Goal: Task Accomplishment & Management: Use online tool/utility

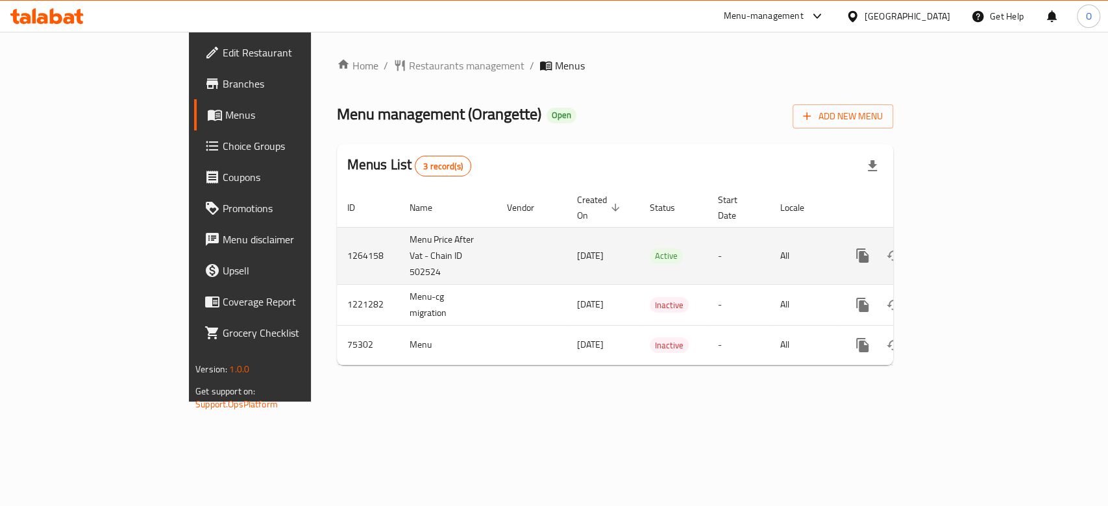
click at [964, 248] on icon "enhanced table" at bounding box center [956, 256] width 16 height 16
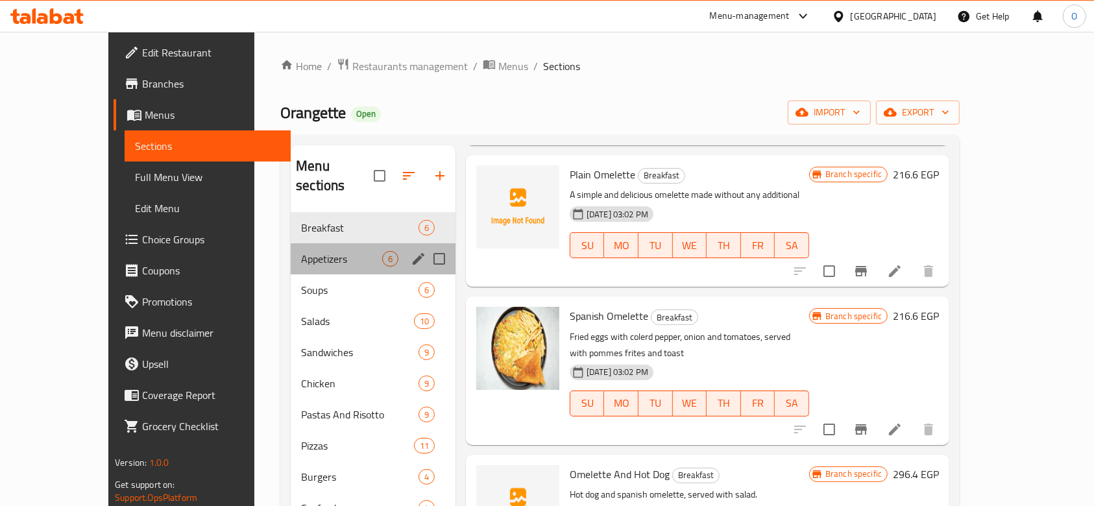
click at [291, 253] on div "Appetizers 6" at bounding box center [373, 258] width 165 height 31
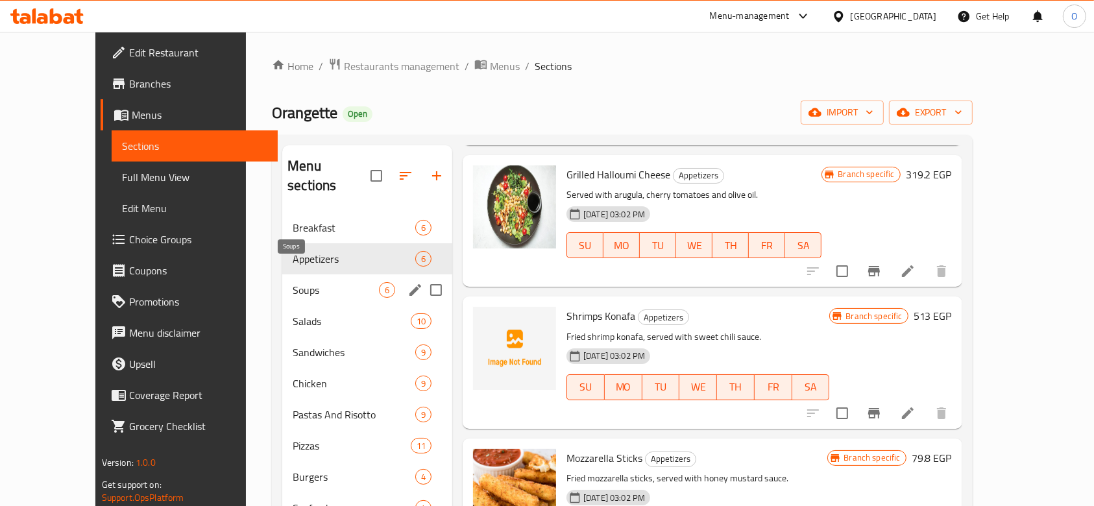
click at [293, 282] on span "Soups" at bounding box center [336, 290] width 86 height 16
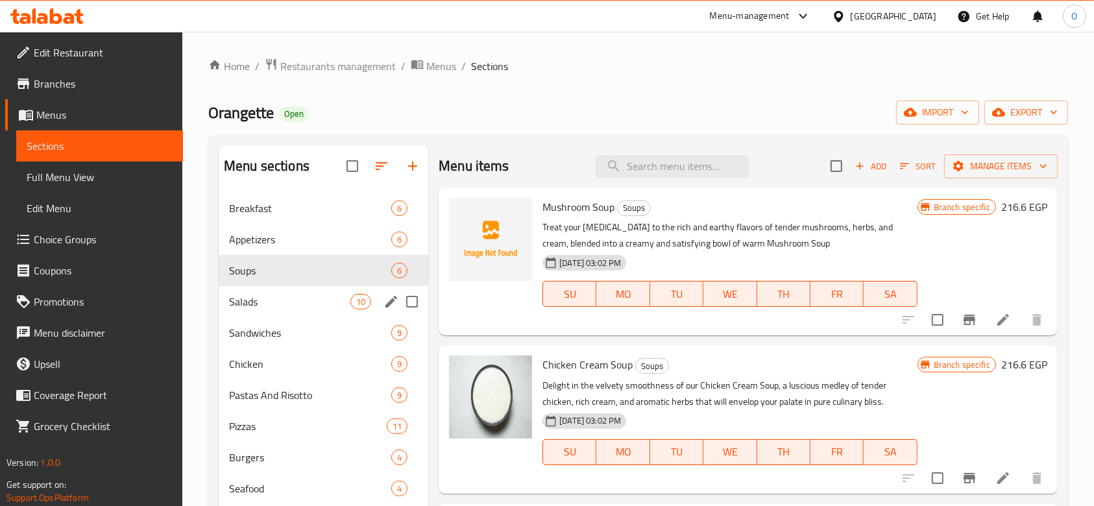
click at [252, 312] on div "Salads 10" at bounding box center [324, 301] width 210 height 31
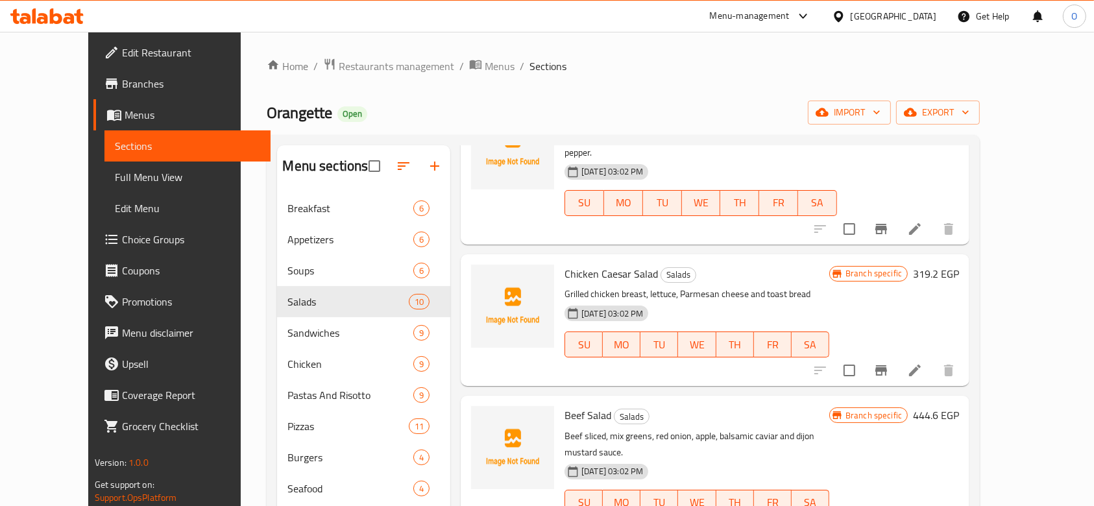
scroll to position [932, 0]
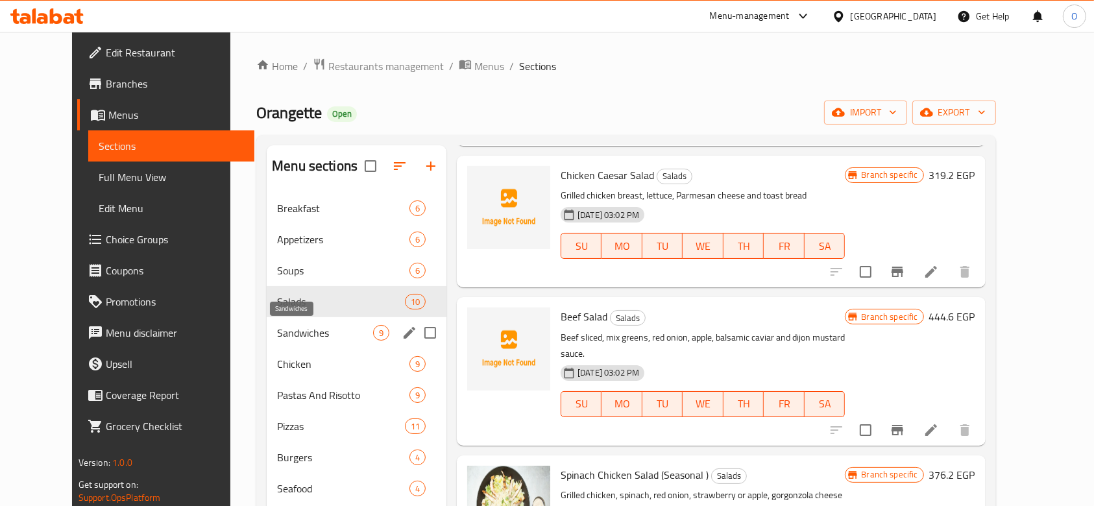
click at [291, 330] on span "Sandwiches" at bounding box center [325, 333] width 96 height 16
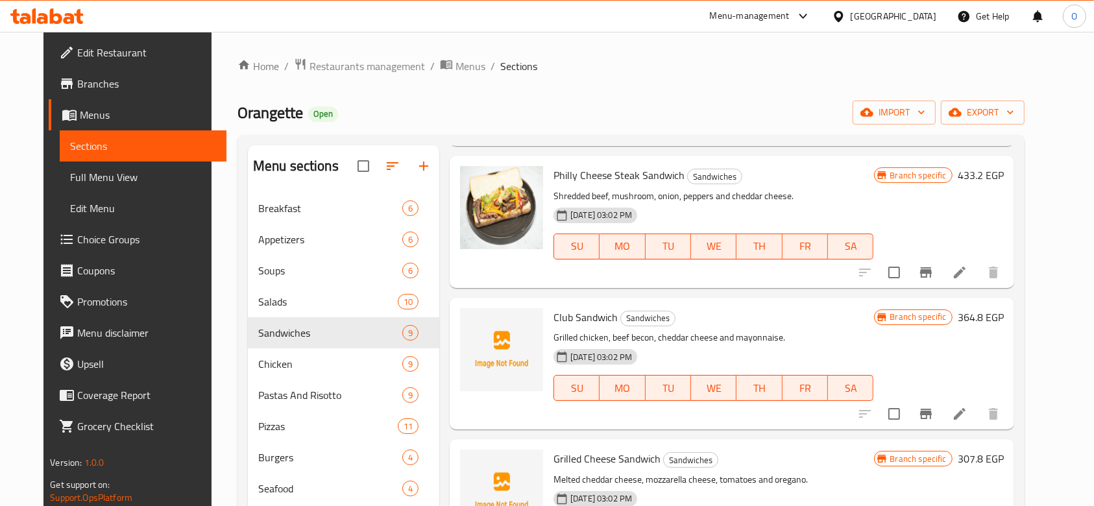
scroll to position [226, 0]
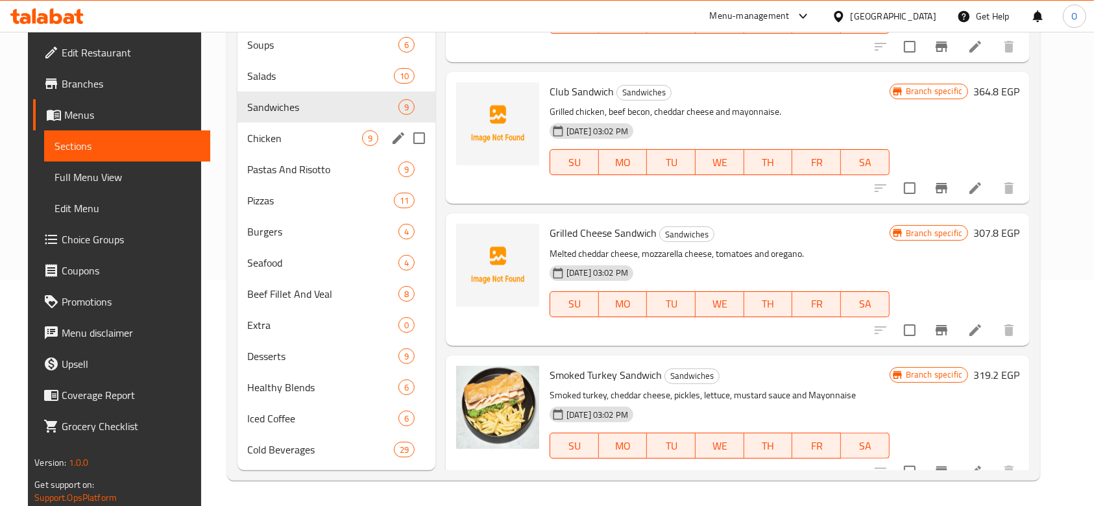
click at [254, 146] on div "Chicken 9" at bounding box center [337, 138] width 198 height 31
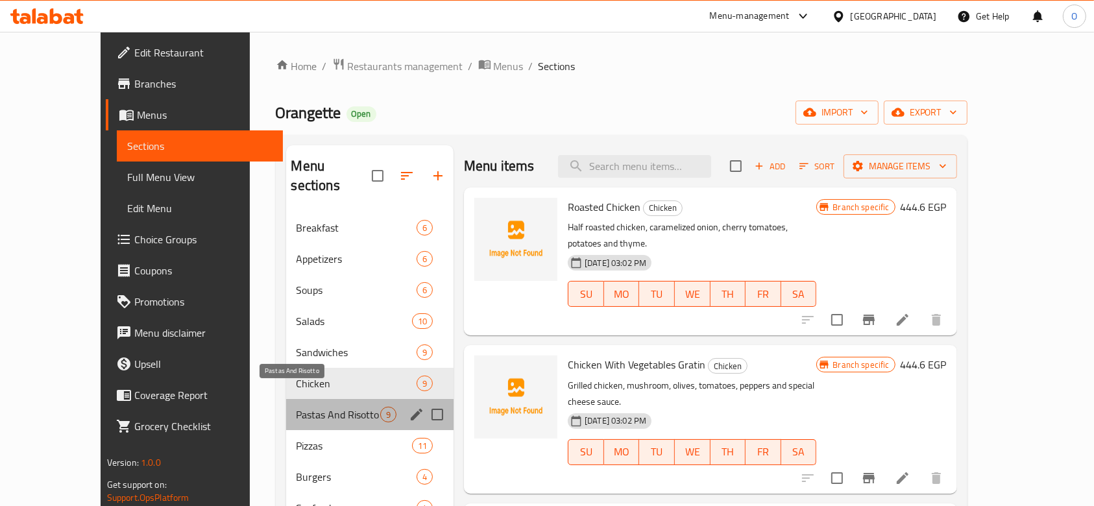
click at [297, 407] on span "Pastas And Risotto" at bounding box center [339, 415] width 84 height 16
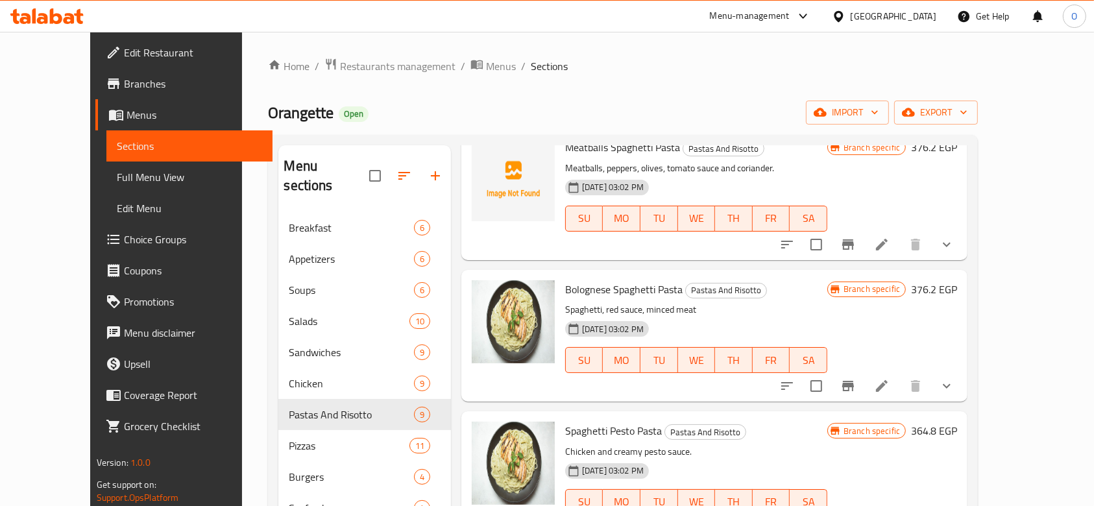
scroll to position [774, 0]
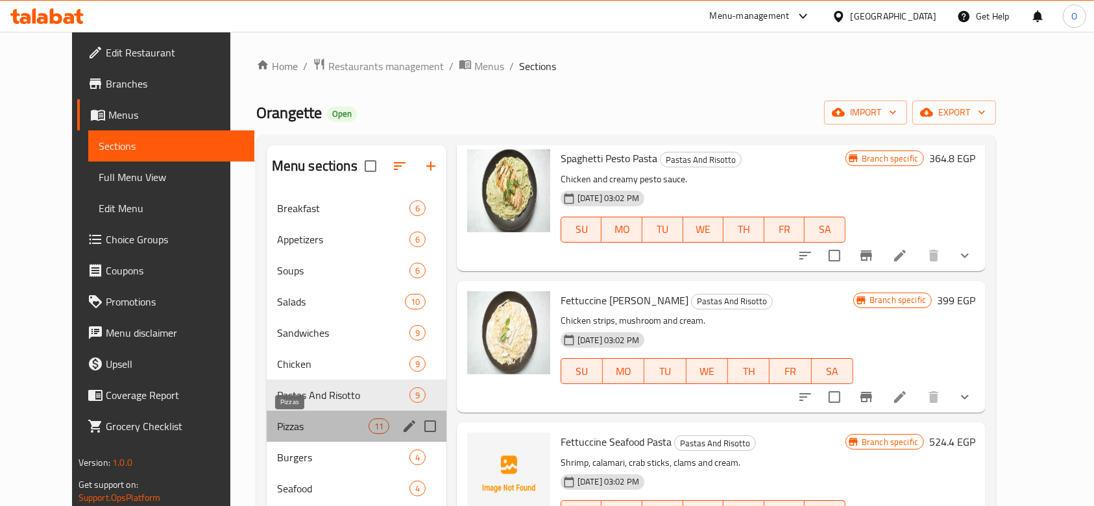
click at [283, 423] on span "Pizzas" at bounding box center [323, 427] width 92 height 16
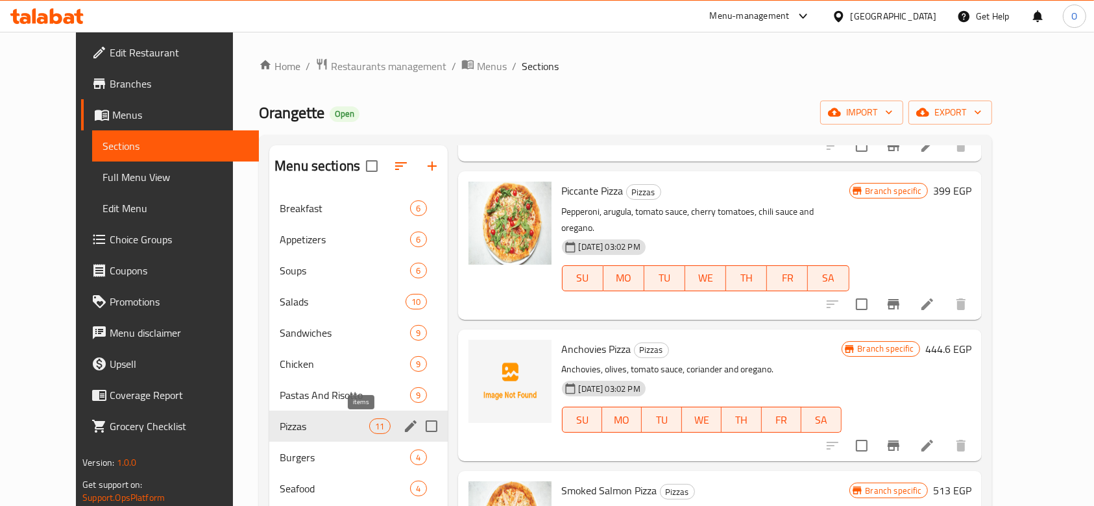
scroll to position [226, 0]
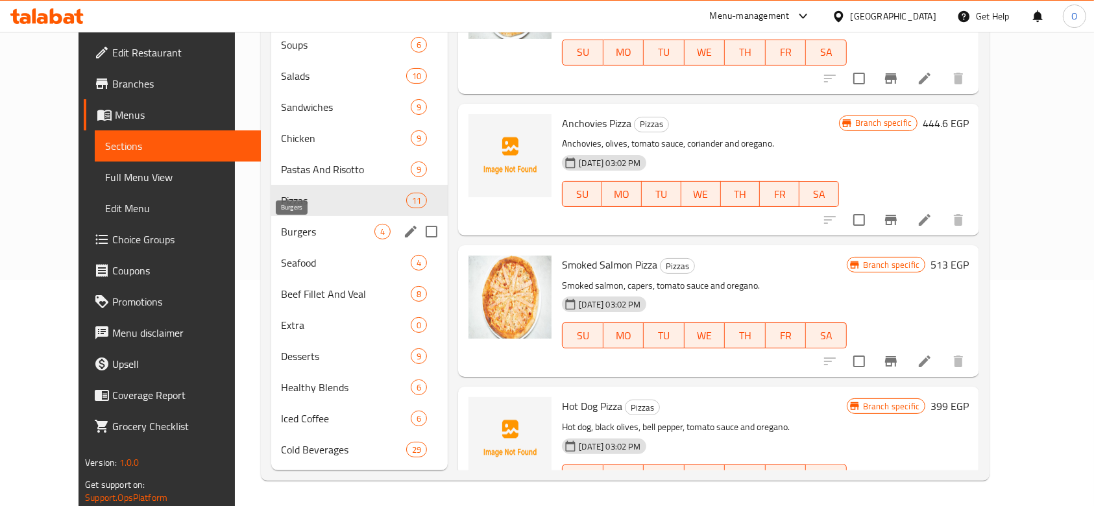
click at [282, 230] on span "Burgers" at bounding box center [328, 232] width 93 height 16
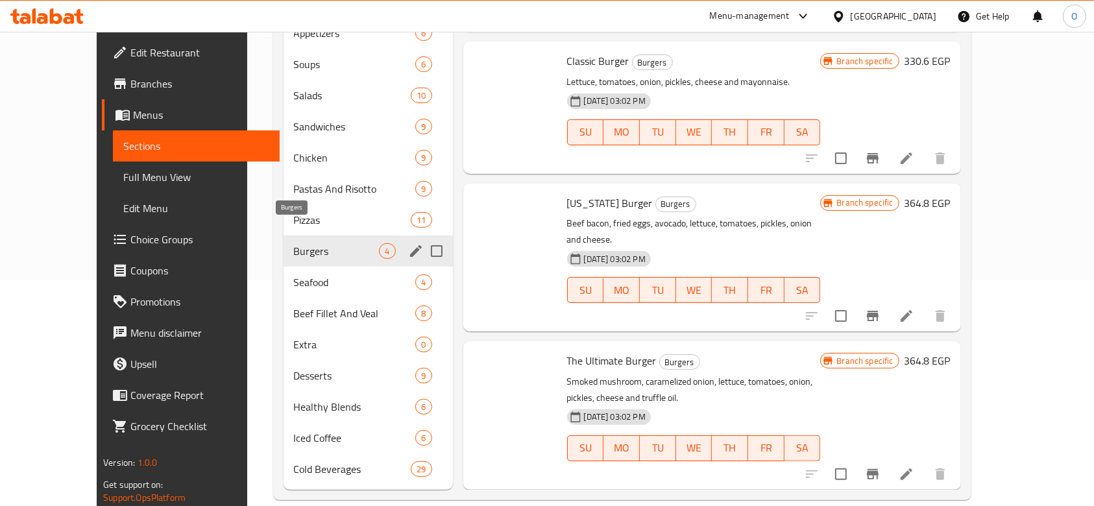
scroll to position [48, 0]
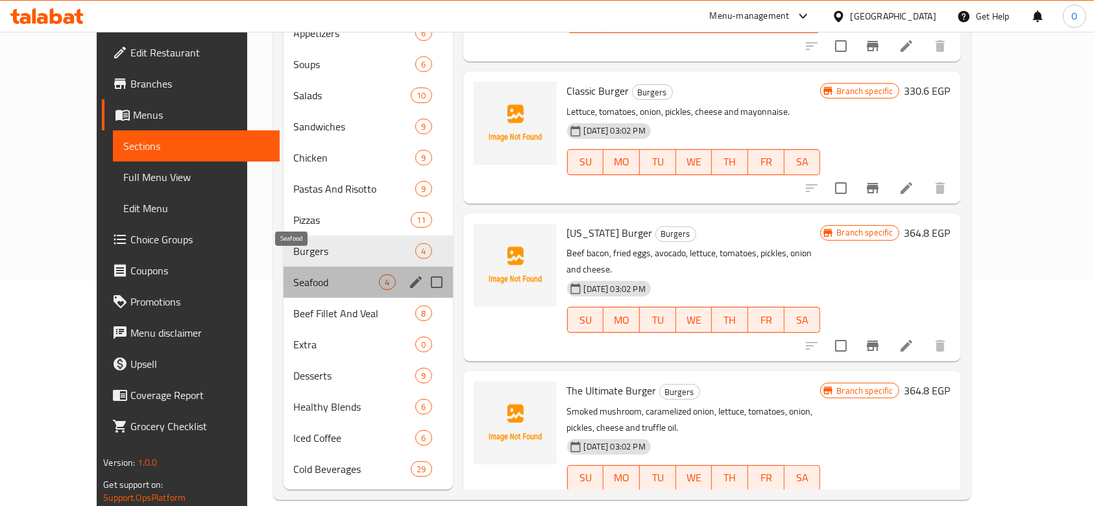
click at [300, 275] on span "Seafood" at bounding box center [337, 283] width 86 height 16
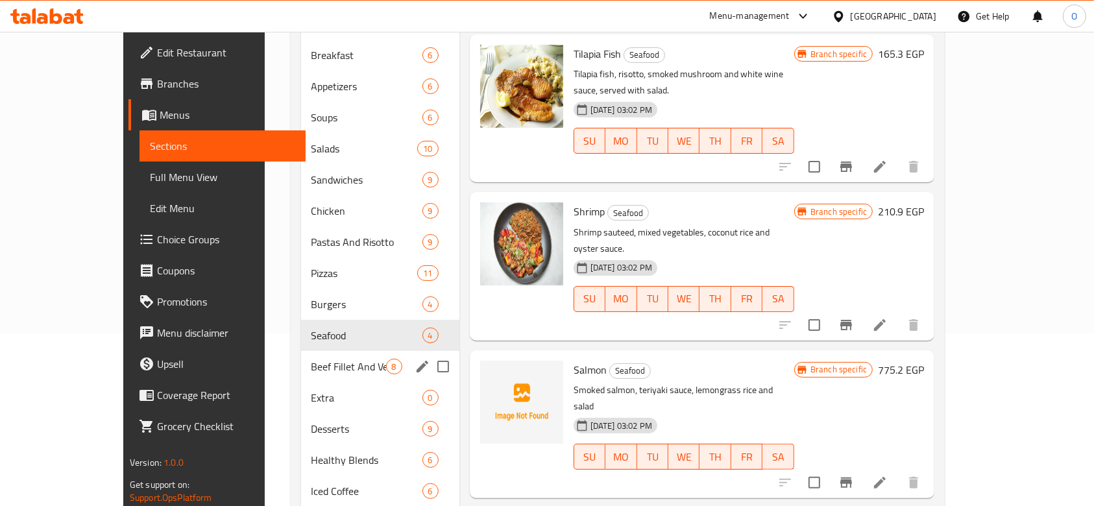
click at [301, 357] on div "Beef Fillet And Veal 8" at bounding box center [380, 366] width 158 height 31
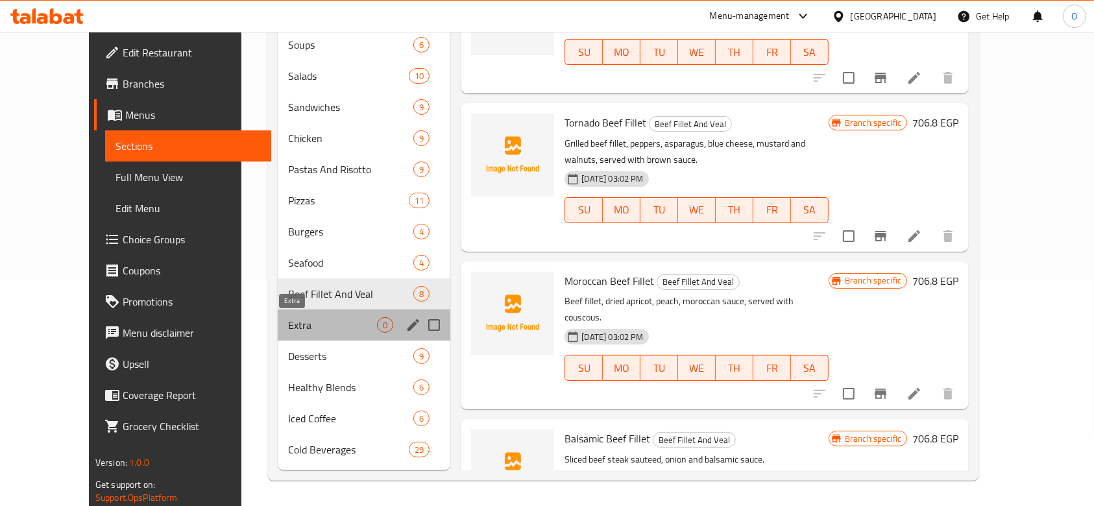
click at [288, 332] on span "Extra" at bounding box center [332, 325] width 89 height 16
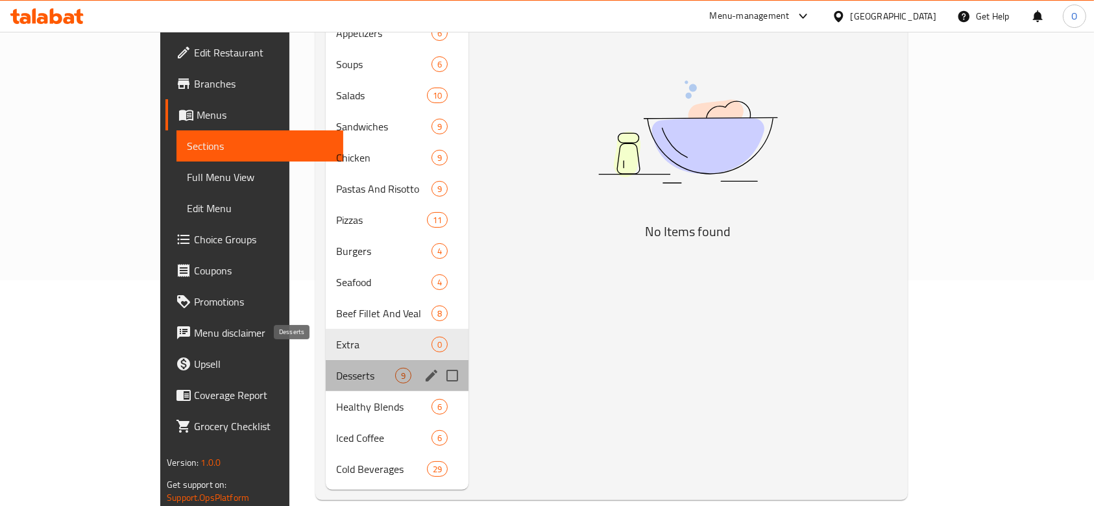
click at [336, 368] on span "Desserts" at bounding box center [365, 376] width 59 height 16
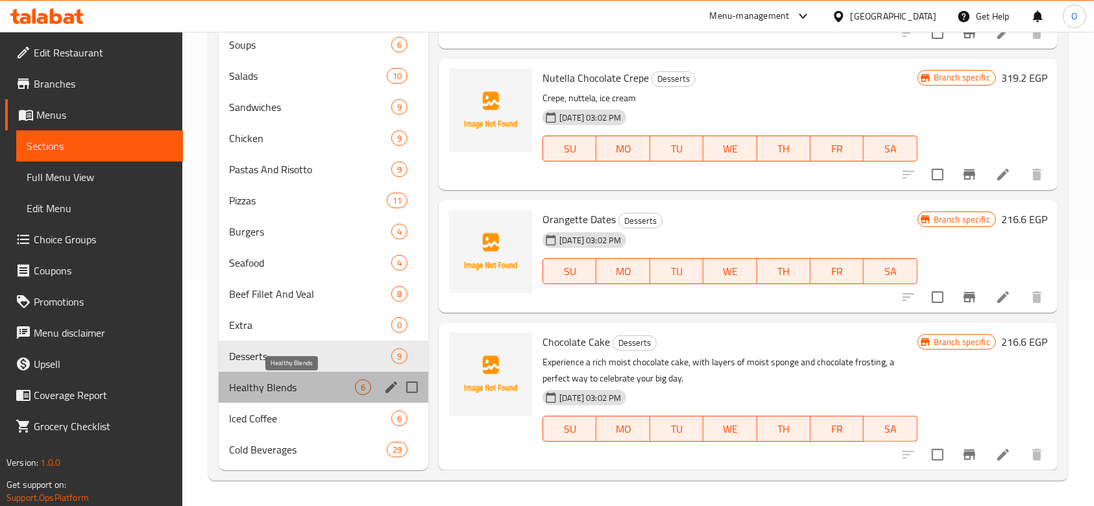
click at [291, 384] on span "Healthy Blends" at bounding box center [292, 388] width 126 height 16
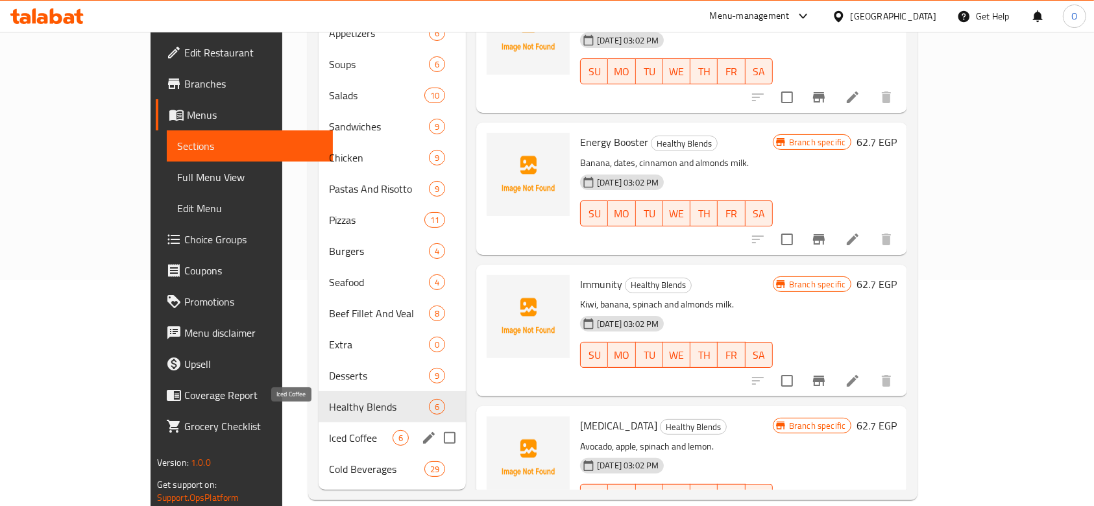
click at [329, 430] on span "Iced Coffee" at bounding box center [361, 438] width 64 height 16
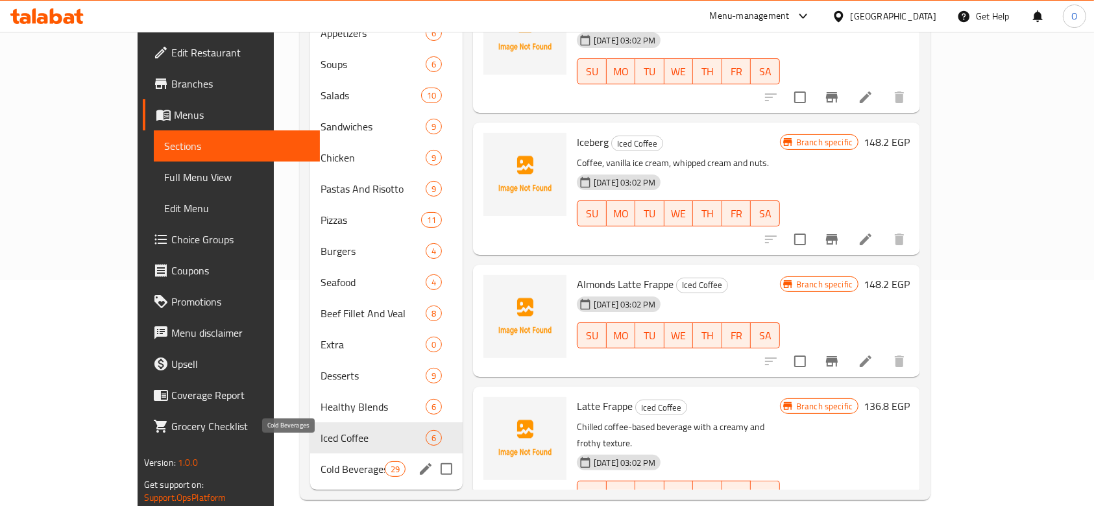
click at [321, 462] on span "Cold Beverages" at bounding box center [353, 470] width 64 height 16
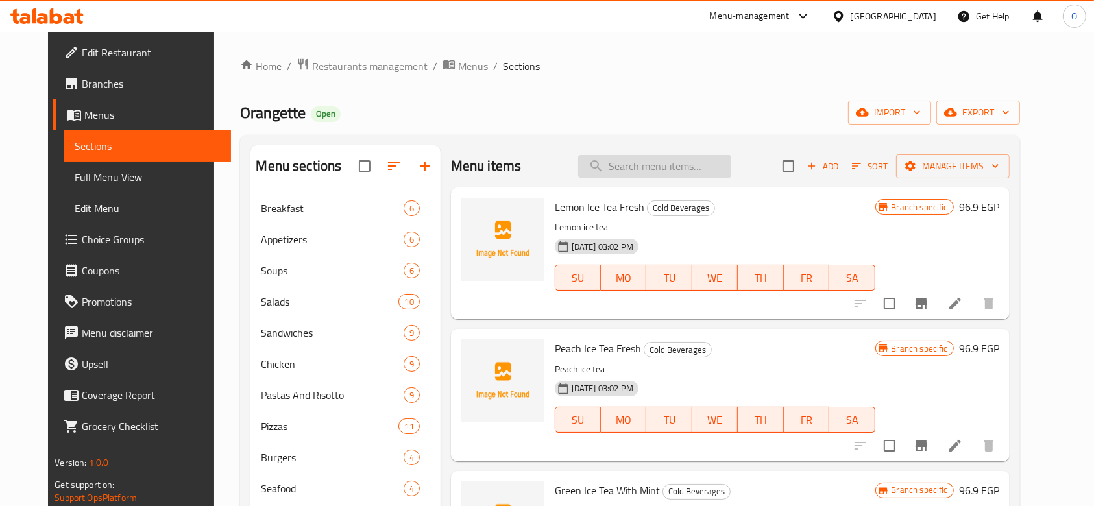
click at [623, 166] on input "search" at bounding box center [654, 166] width 153 height 23
paste input "[US_STATE] Burger"
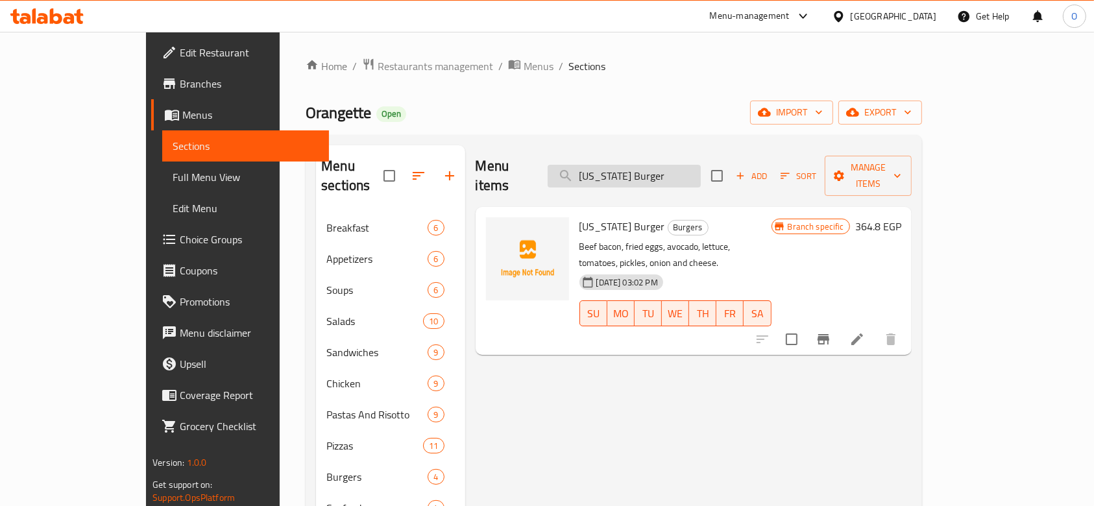
click at [647, 169] on input "[US_STATE] Burger" at bounding box center [624, 176] width 153 height 23
paste input "The Ultimate Burger"
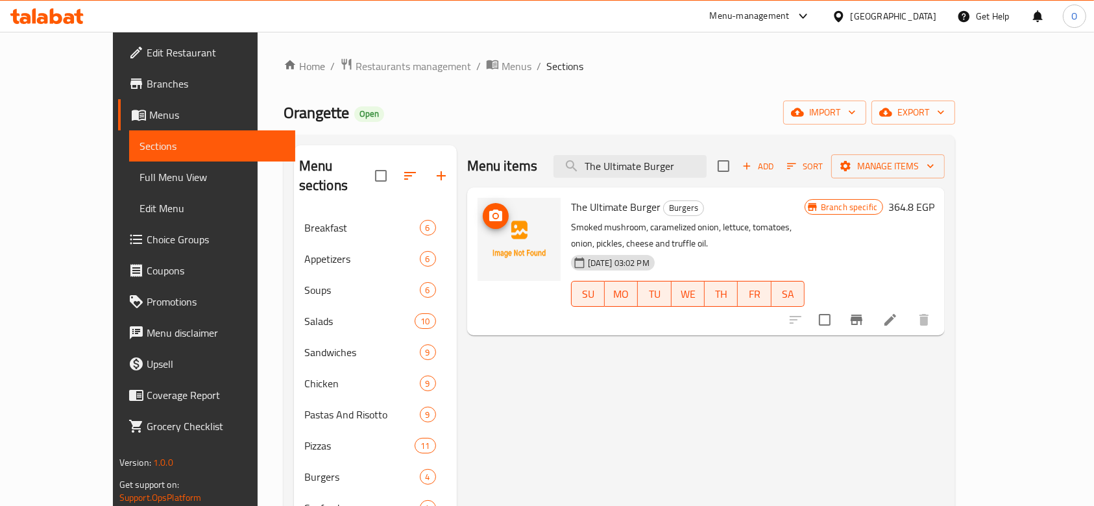
click at [488, 210] on icon "upload picture" at bounding box center [496, 216] width 16 height 16
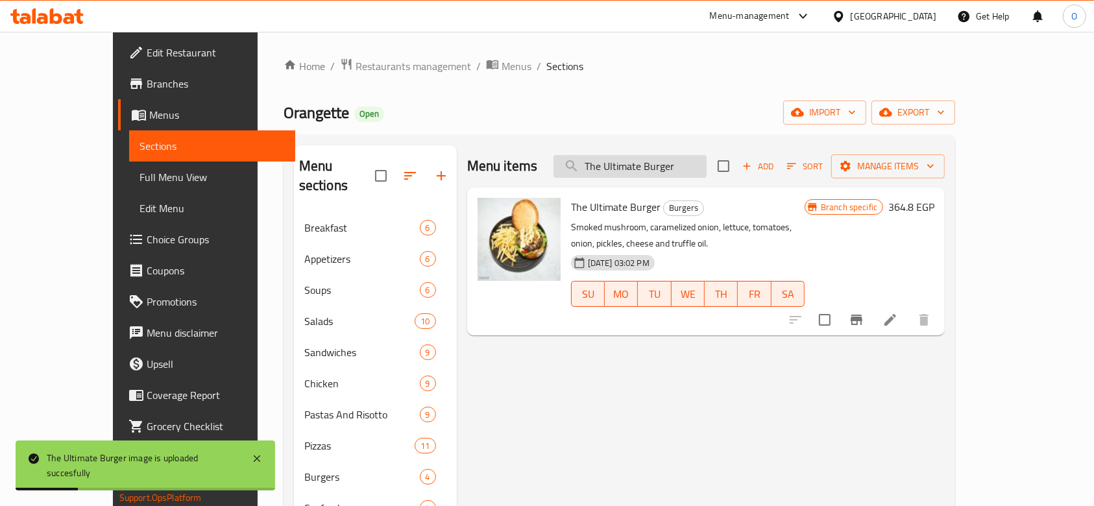
click at [632, 175] on input "The Ultimate Burger" at bounding box center [630, 166] width 153 height 23
paste input "[US_STATE] Burger"
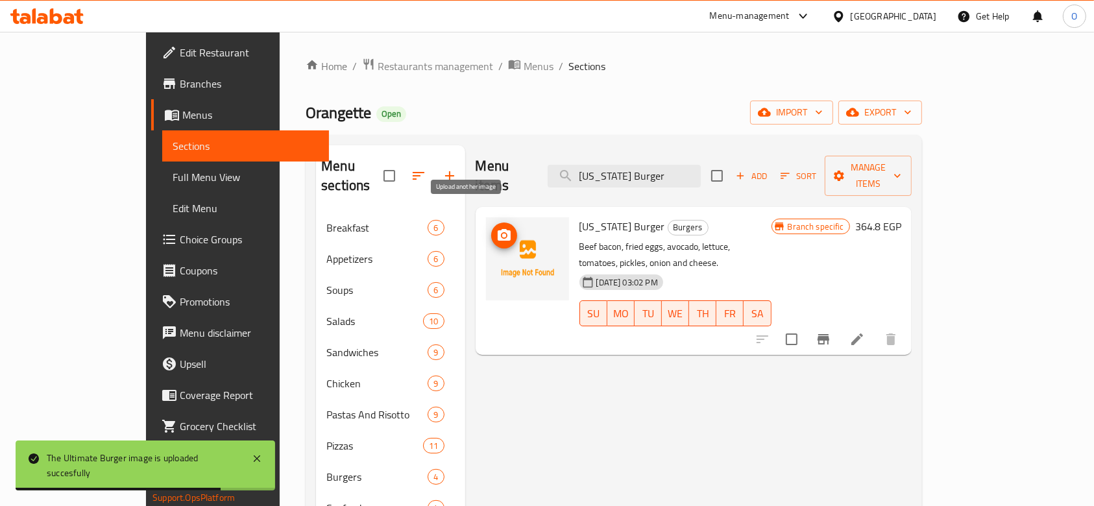
click at [497, 228] on icon "upload picture" at bounding box center [505, 236] width 16 height 16
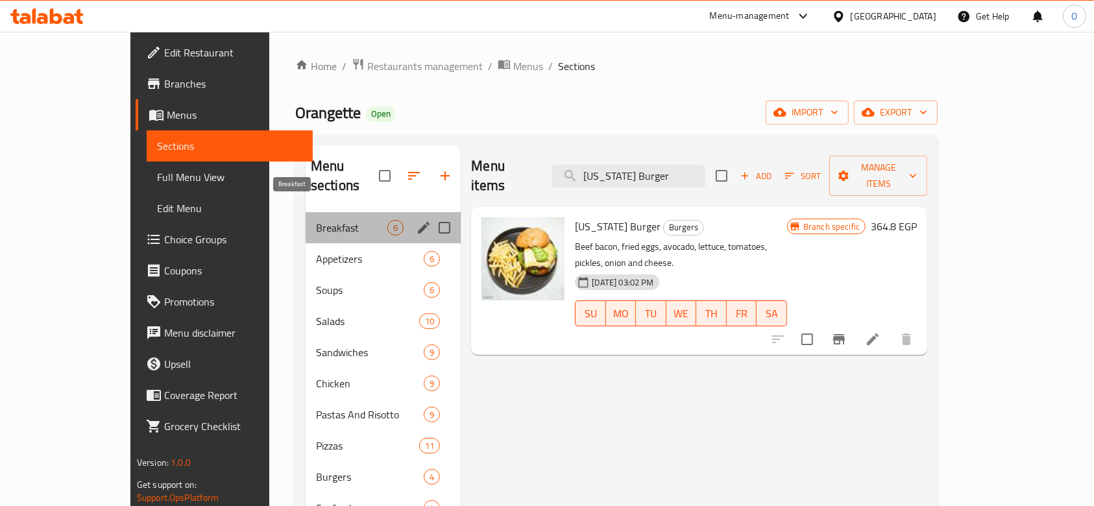
click at [316, 220] on span "Breakfast" at bounding box center [351, 228] width 71 height 16
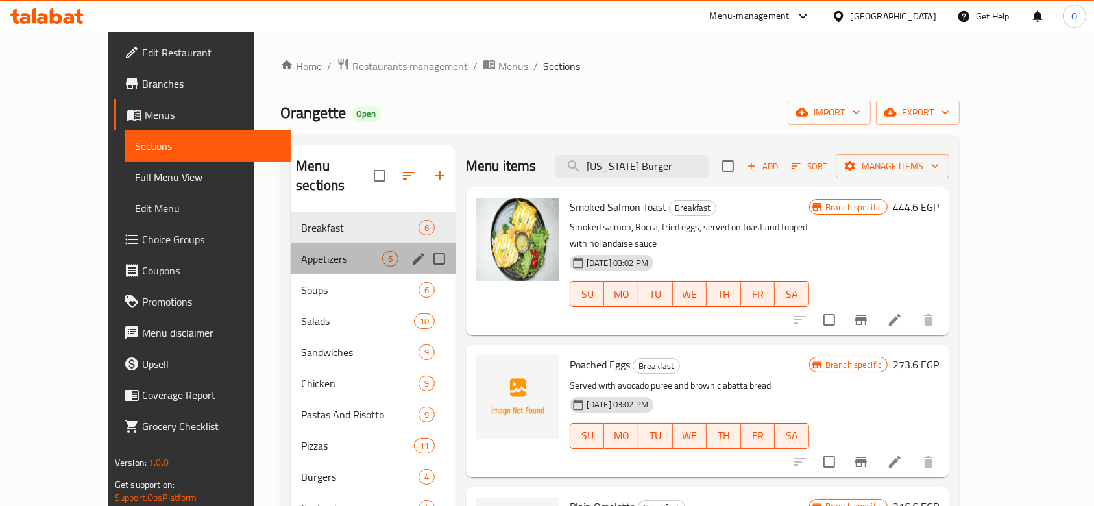
click at [291, 243] on div "Appetizers 6" at bounding box center [373, 258] width 165 height 31
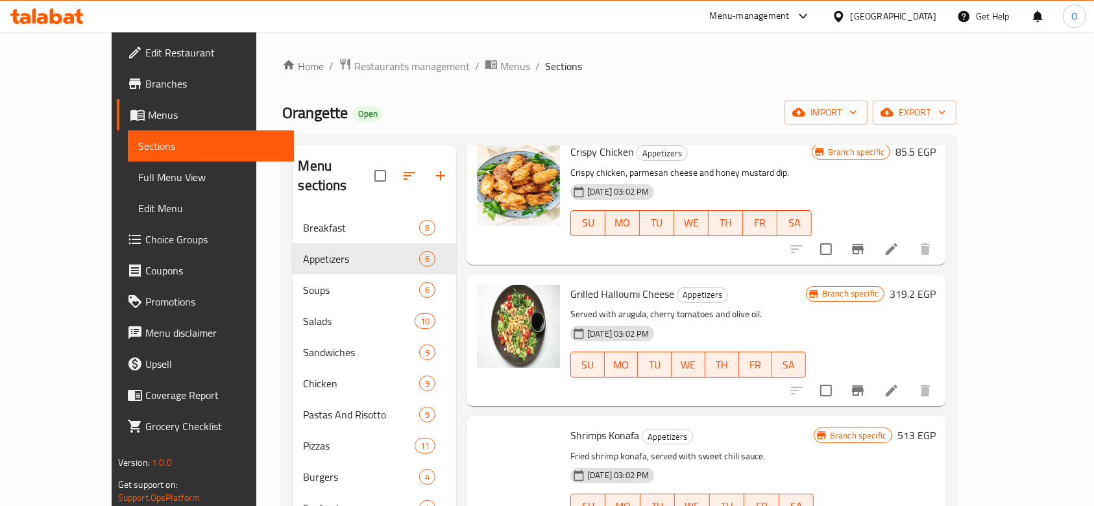
scroll to position [332, 0]
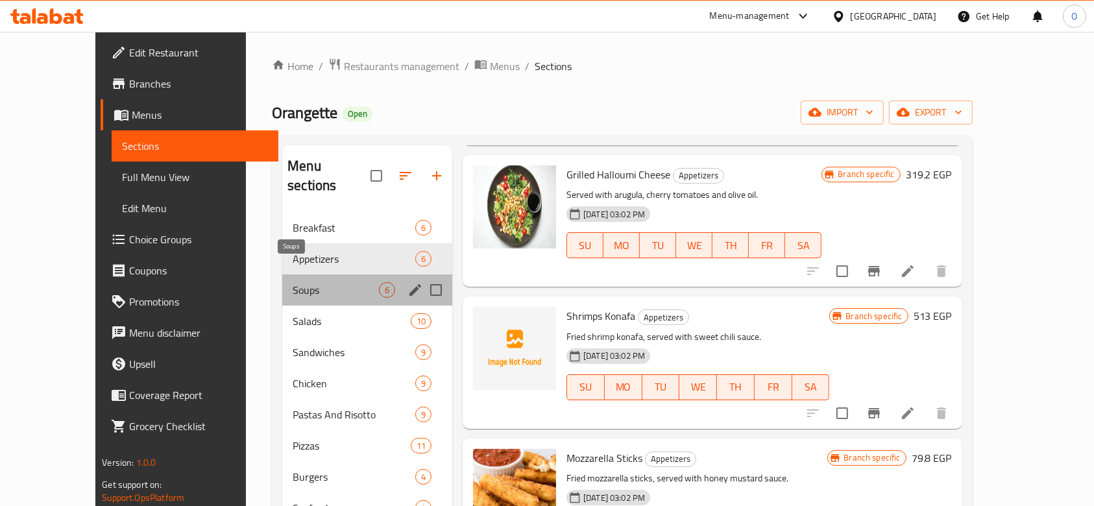
click at [293, 282] on span "Soups" at bounding box center [336, 290] width 86 height 16
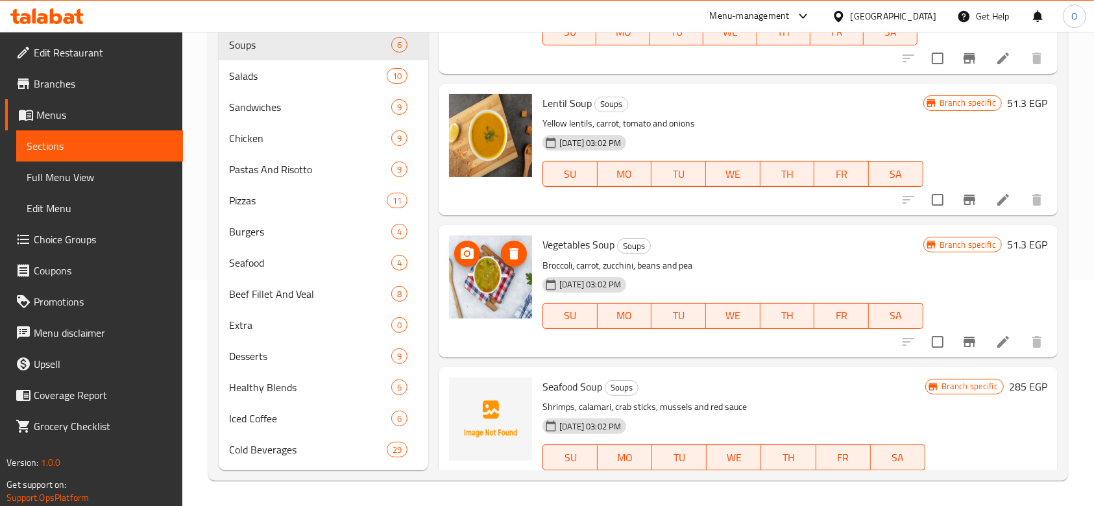
scroll to position [85, 0]
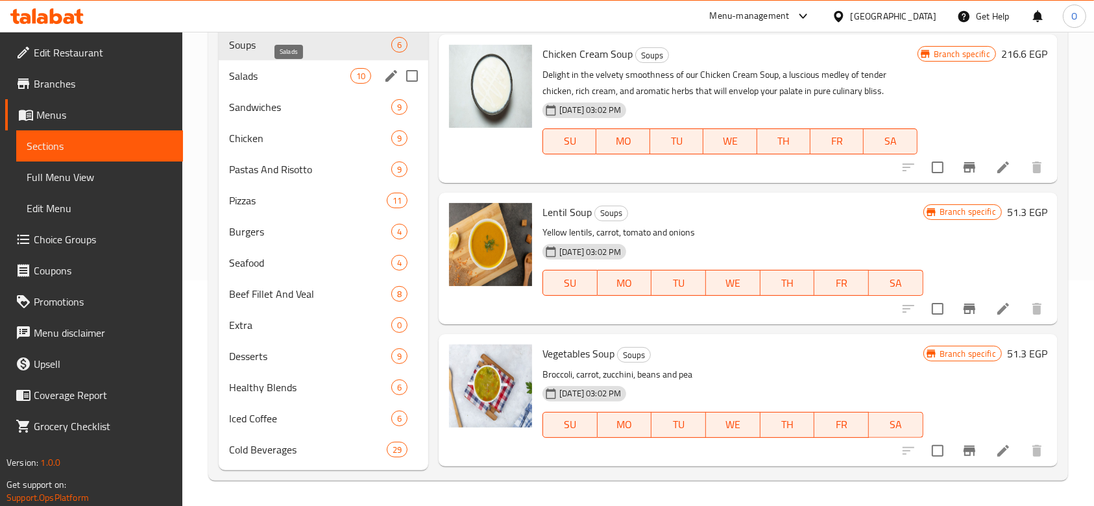
click at [253, 77] on span "Salads" at bounding box center [289, 76] width 121 height 16
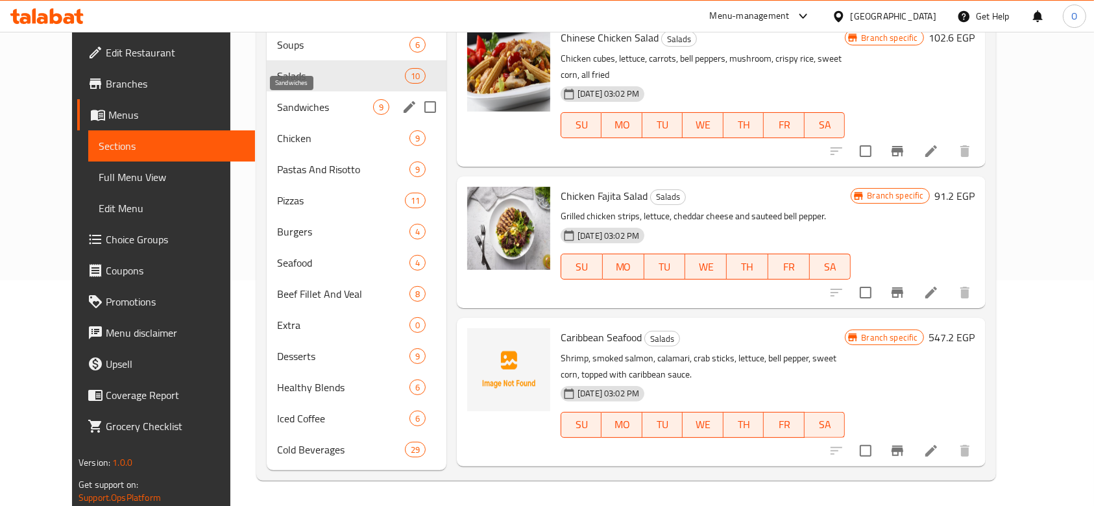
click at [277, 107] on span "Sandwiches" at bounding box center [325, 107] width 96 height 16
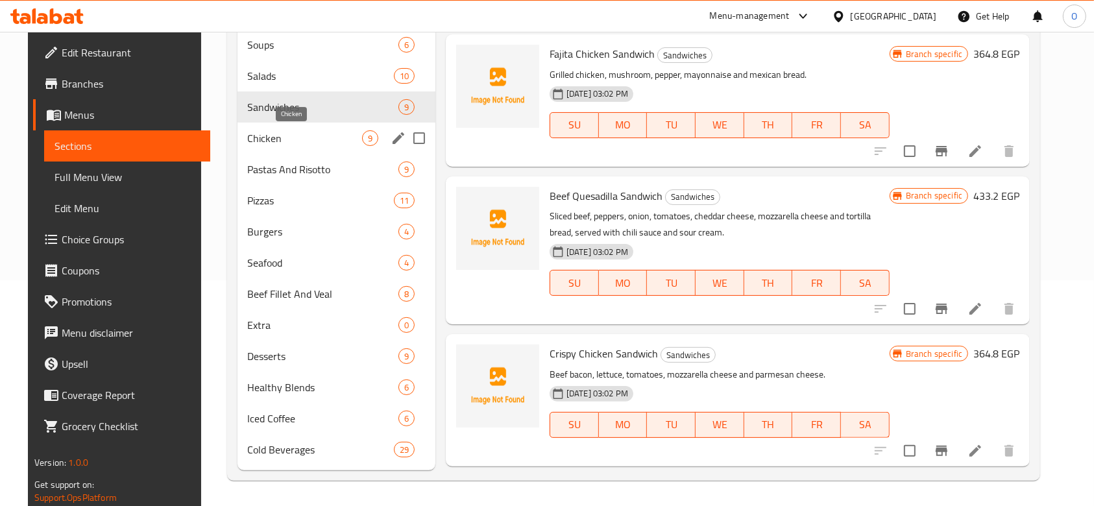
click at [249, 134] on span "Chicken" at bounding box center [305, 138] width 114 height 16
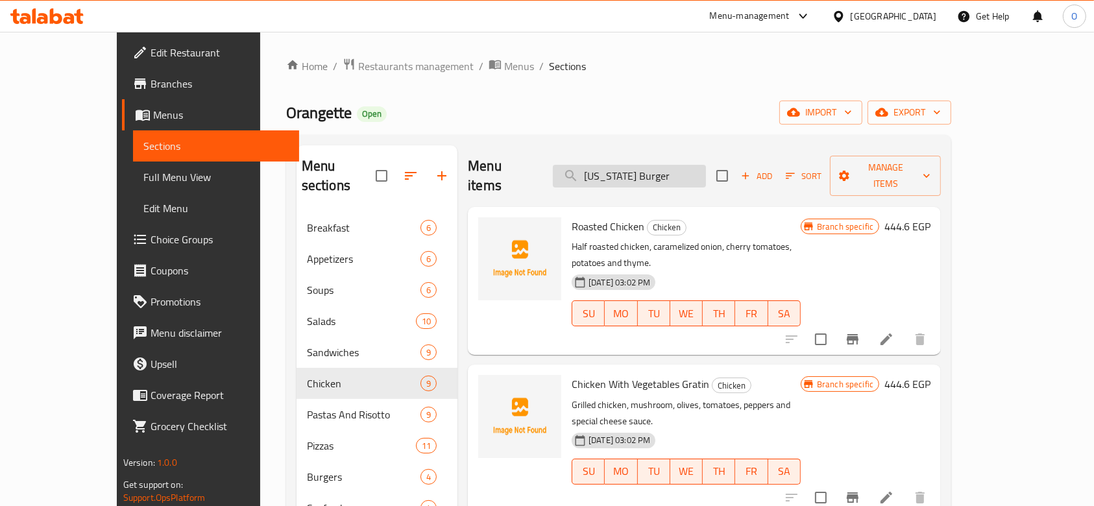
click at [649, 175] on input "[US_STATE] Burger" at bounding box center [629, 176] width 153 height 23
paste input "BBQ BURGER"
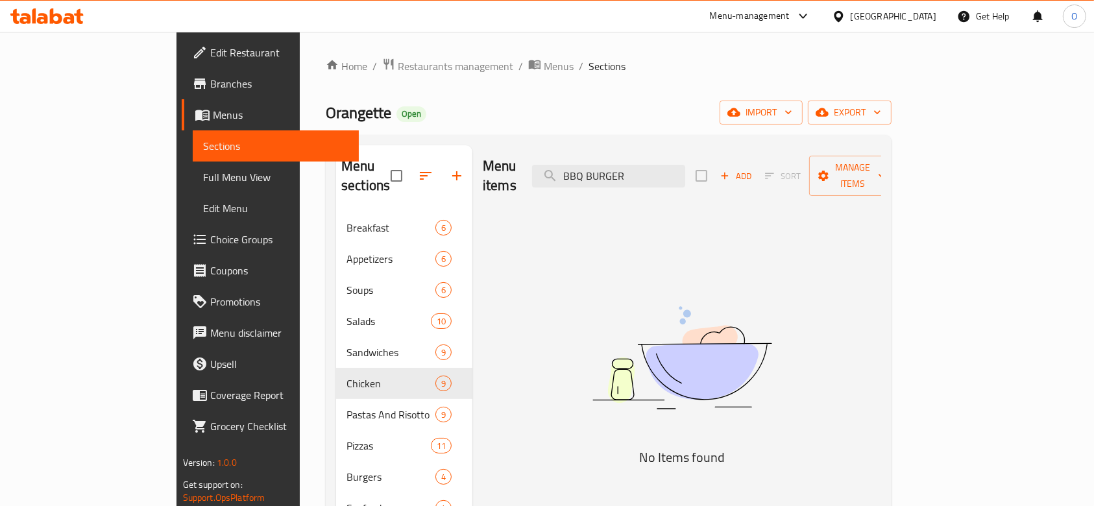
scroll to position [173, 0]
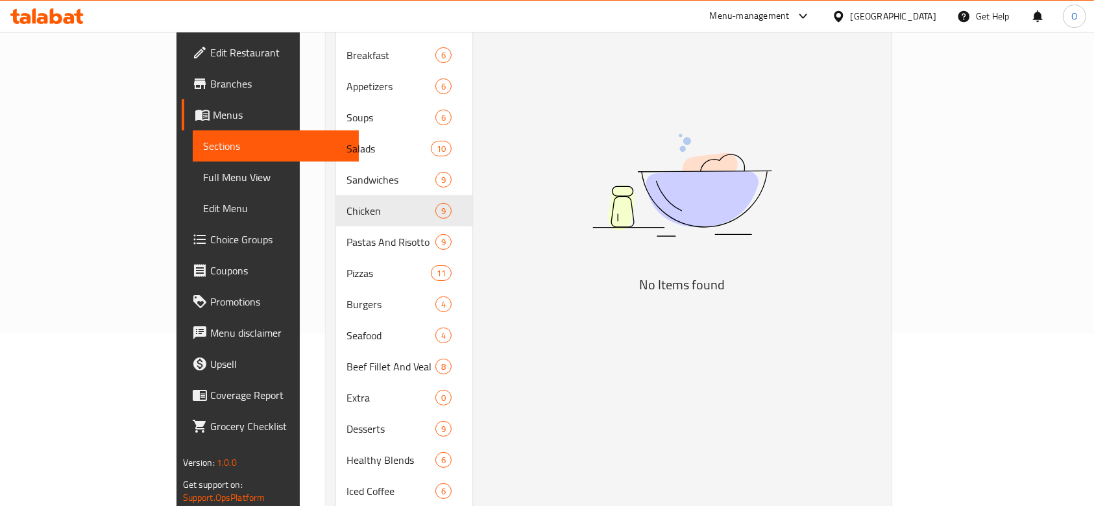
type input "BBQ BURGER"
